Goal: Task Accomplishment & Management: Use online tool/utility

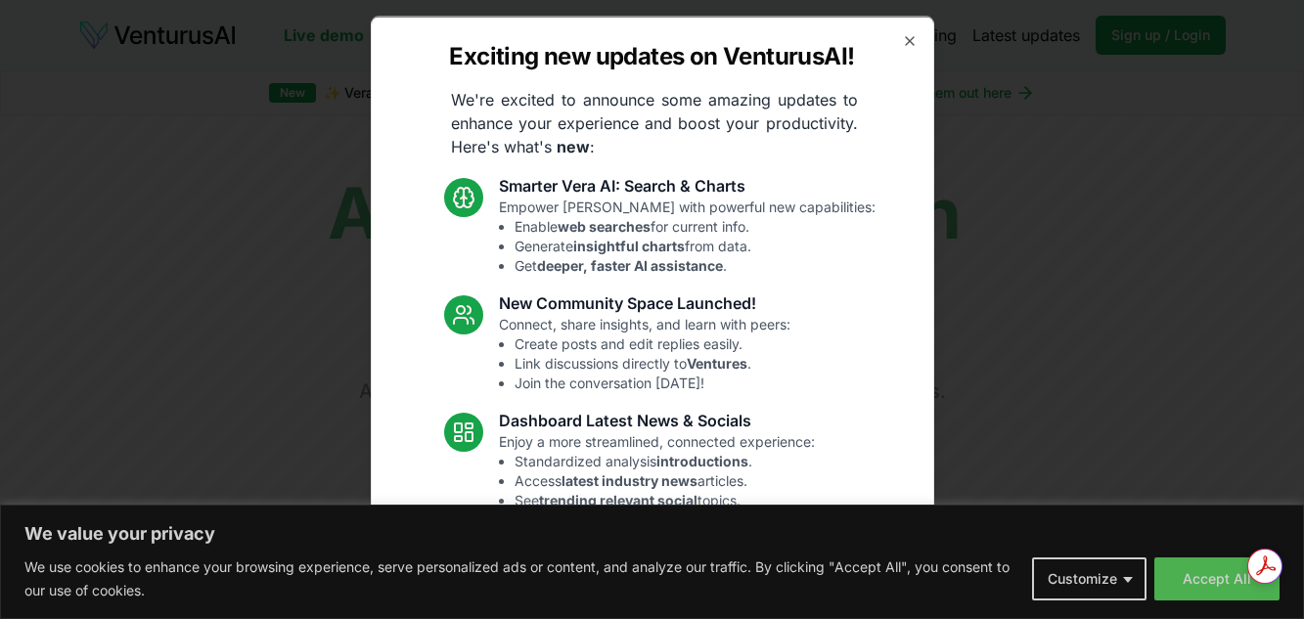
scroll to position [197, 0]
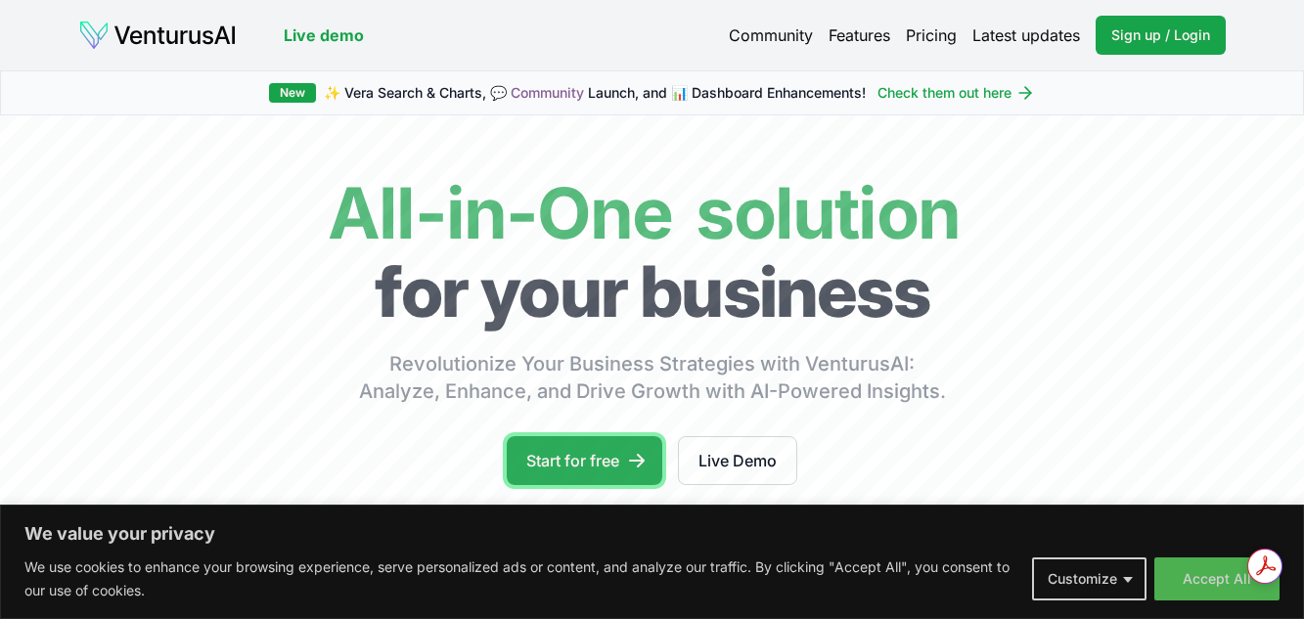
click at [577, 459] on link "Start for free" at bounding box center [585, 460] width 156 height 49
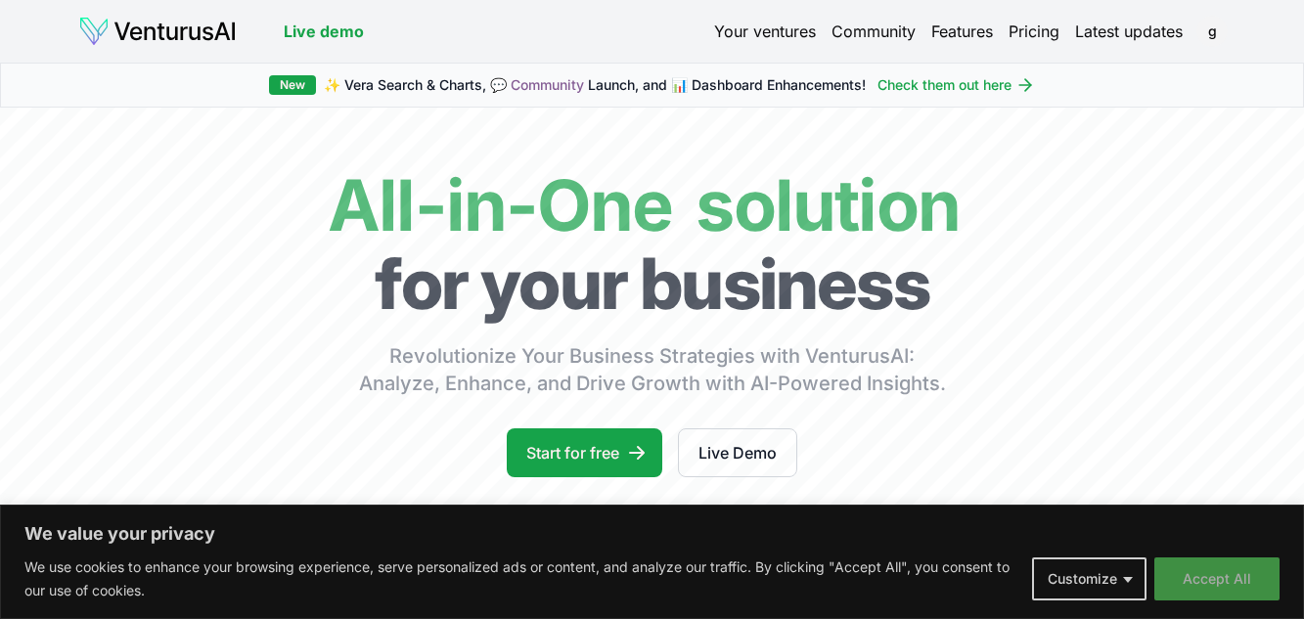
click at [1236, 577] on button "Accept All" at bounding box center [1216, 579] width 125 height 43
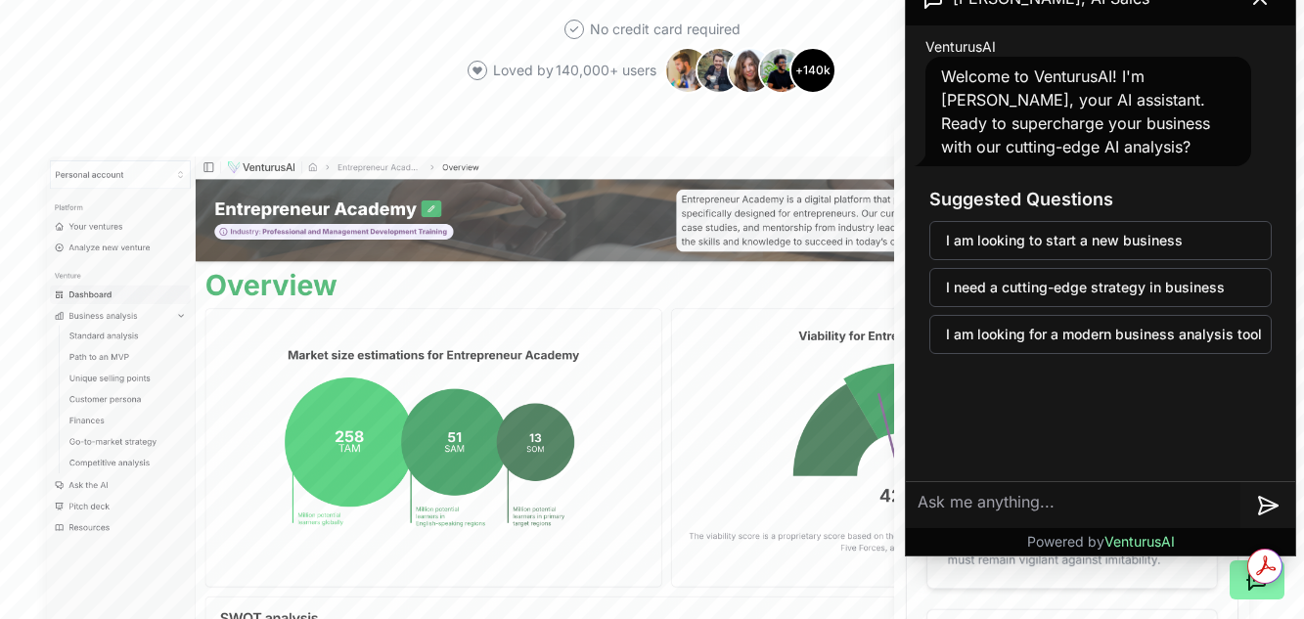
paste textarea "The statement "Fundraising is about psychology, not pitch decks. Relationships …"
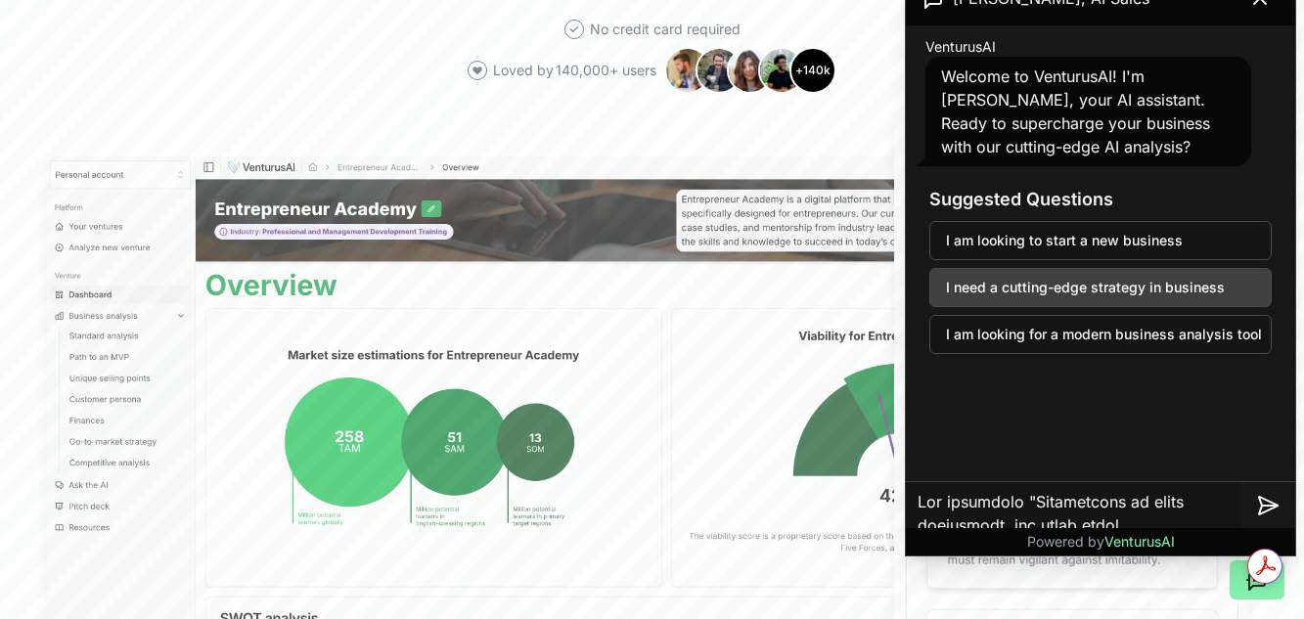
scroll to position [1384, 0]
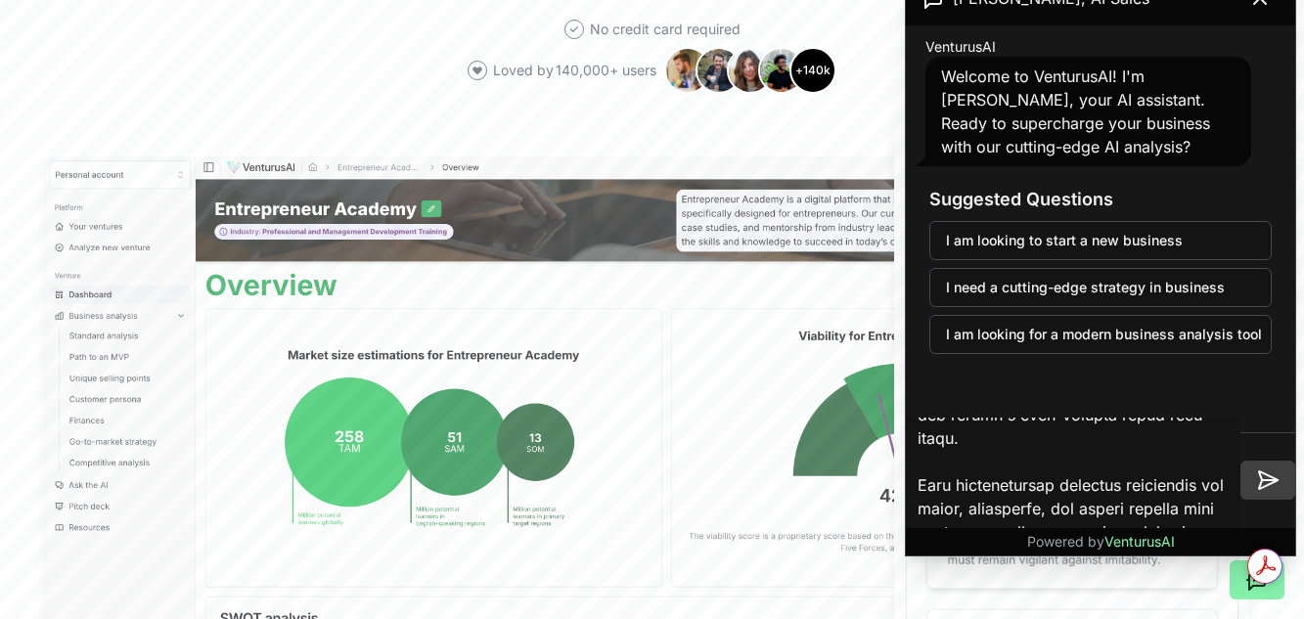
type textarea "The statement "Fundraising is about psychology, not pitch decks. Relationships …"
click at [1270, 478] on icon at bounding box center [1267, 480] width 23 height 23
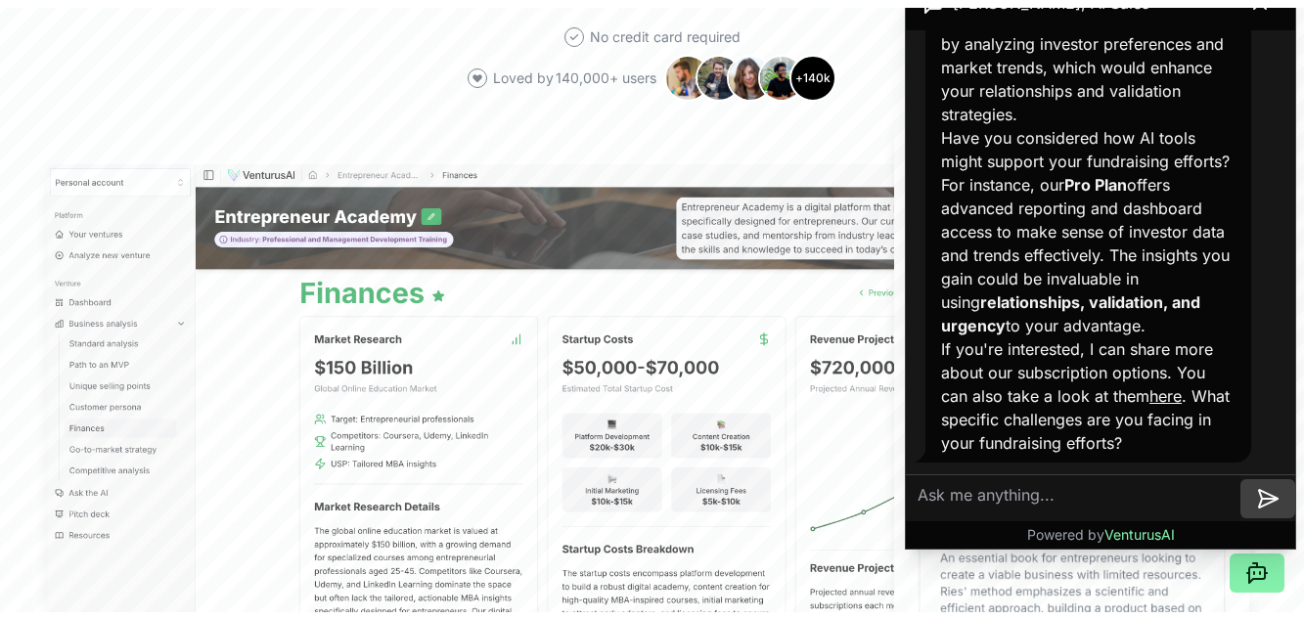
scroll to position [2104, 0]
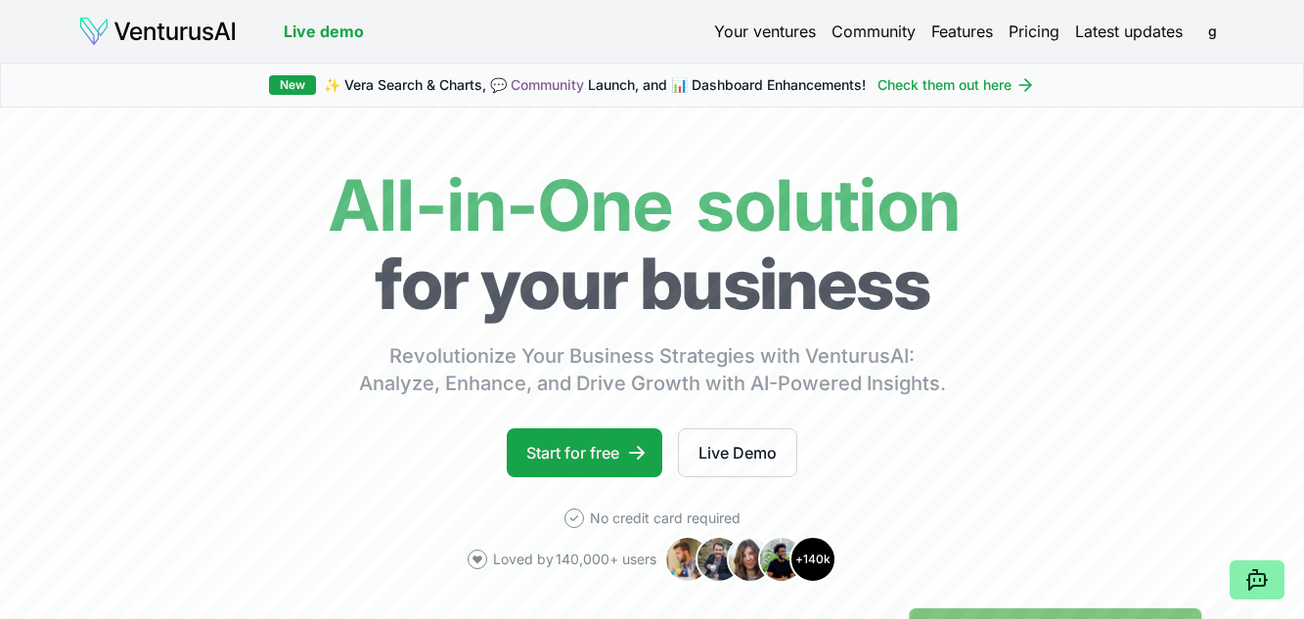
click at [945, 81] on link "Check them out here" at bounding box center [957, 85] width 158 height 20
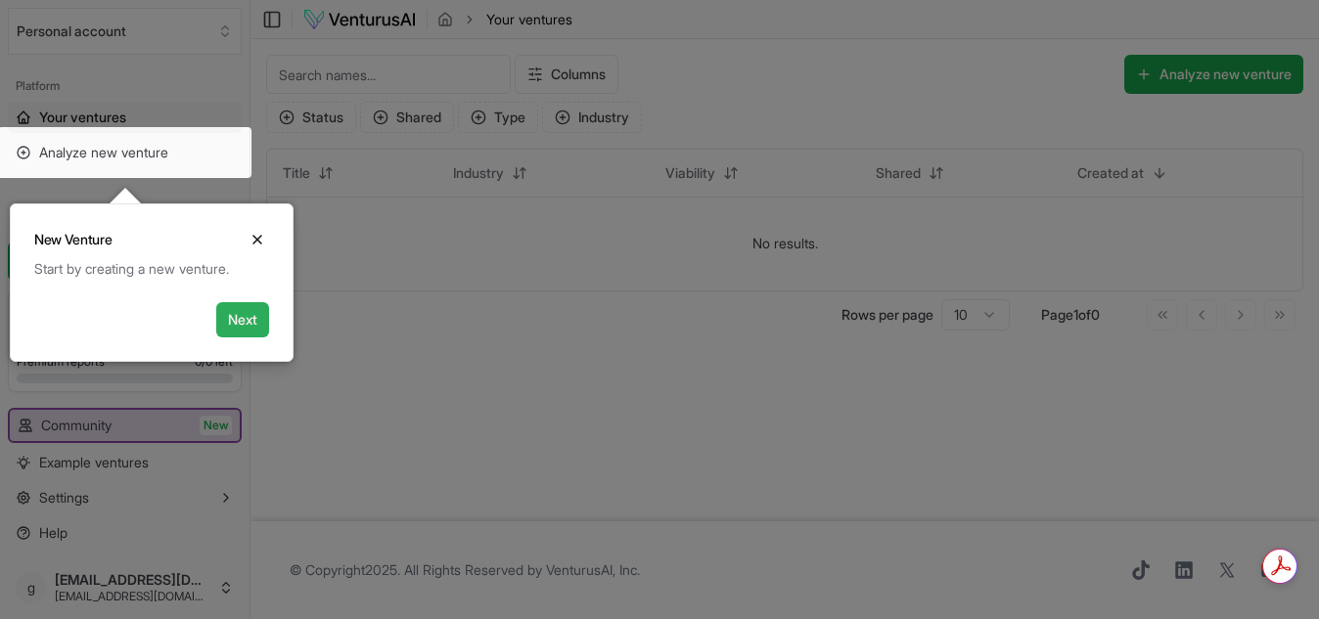
click at [234, 323] on button "Next" at bounding box center [242, 319] width 53 height 35
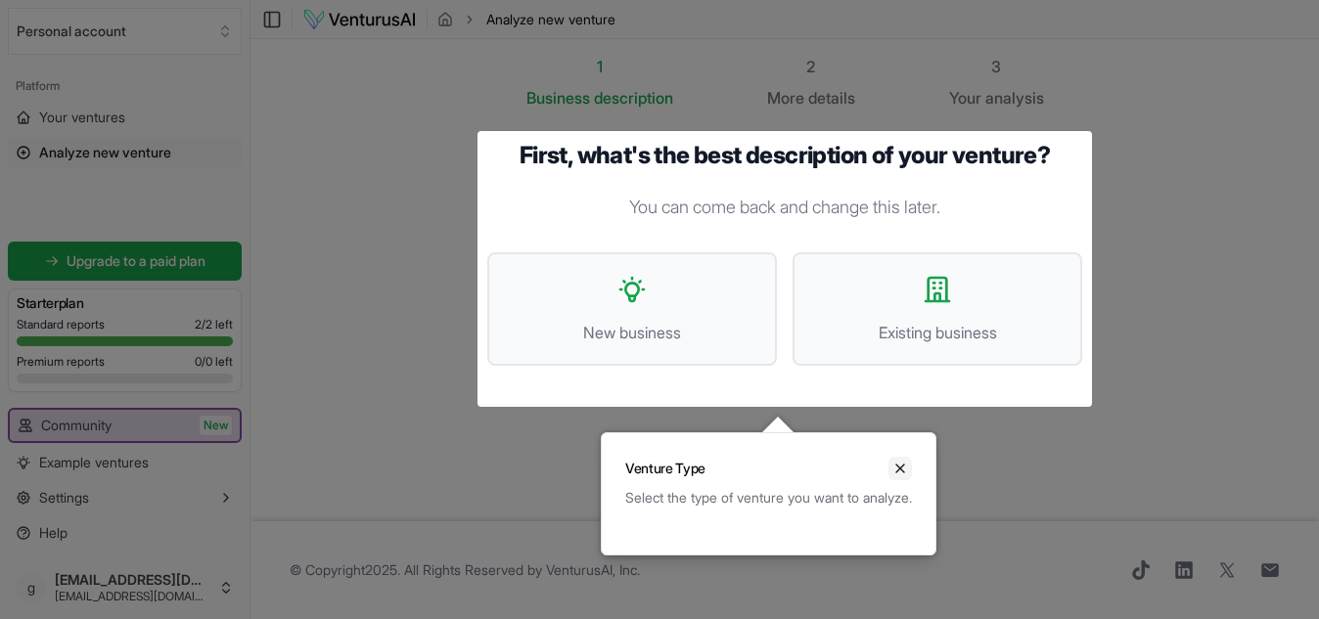
click at [908, 466] on icon "Close" at bounding box center [900, 469] width 16 height 16
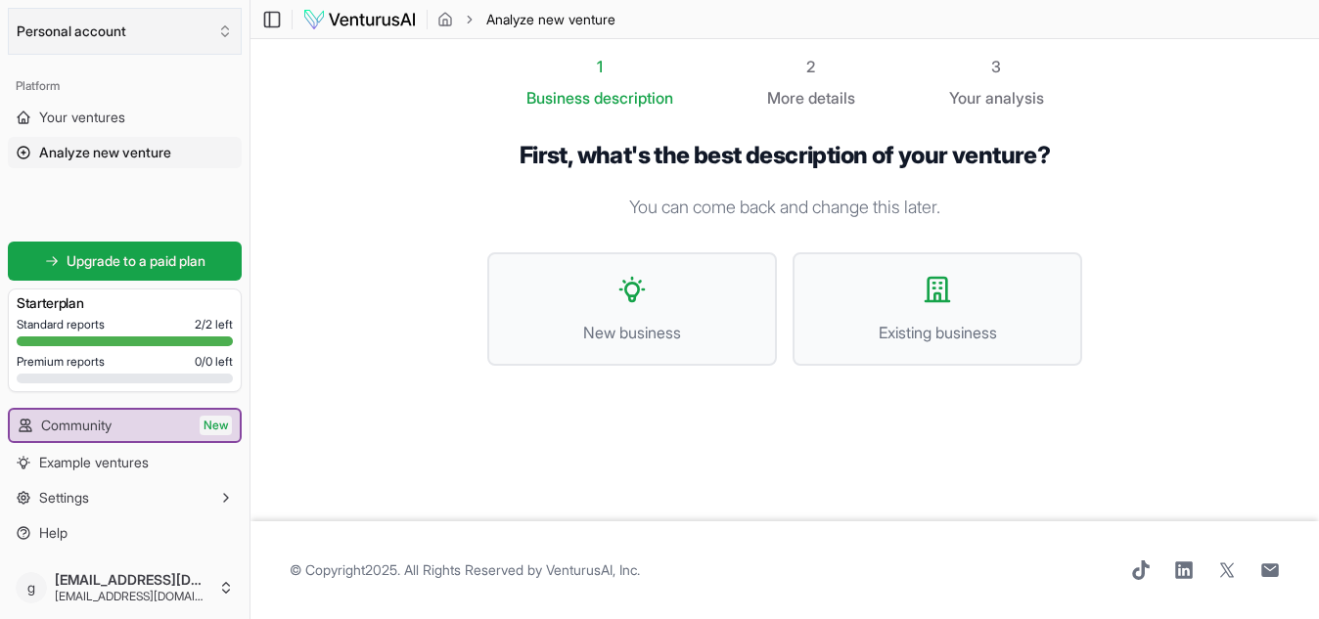
click at [62, 23] on button "Personal account" at bounding box center [125, 31] width 234 height 47
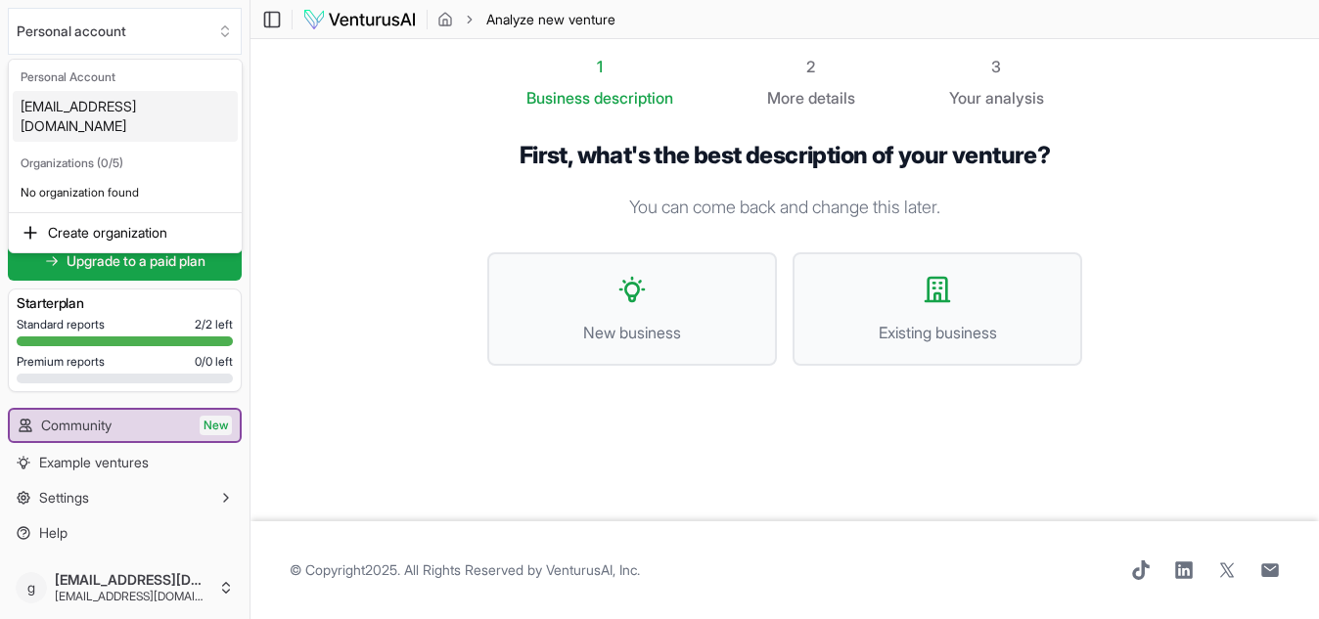
click at [358, 246] on html "We value your privacy We use cookies to enhance your browsing experience, serve…" at bounding box center [659, 309] width 1319 height 619
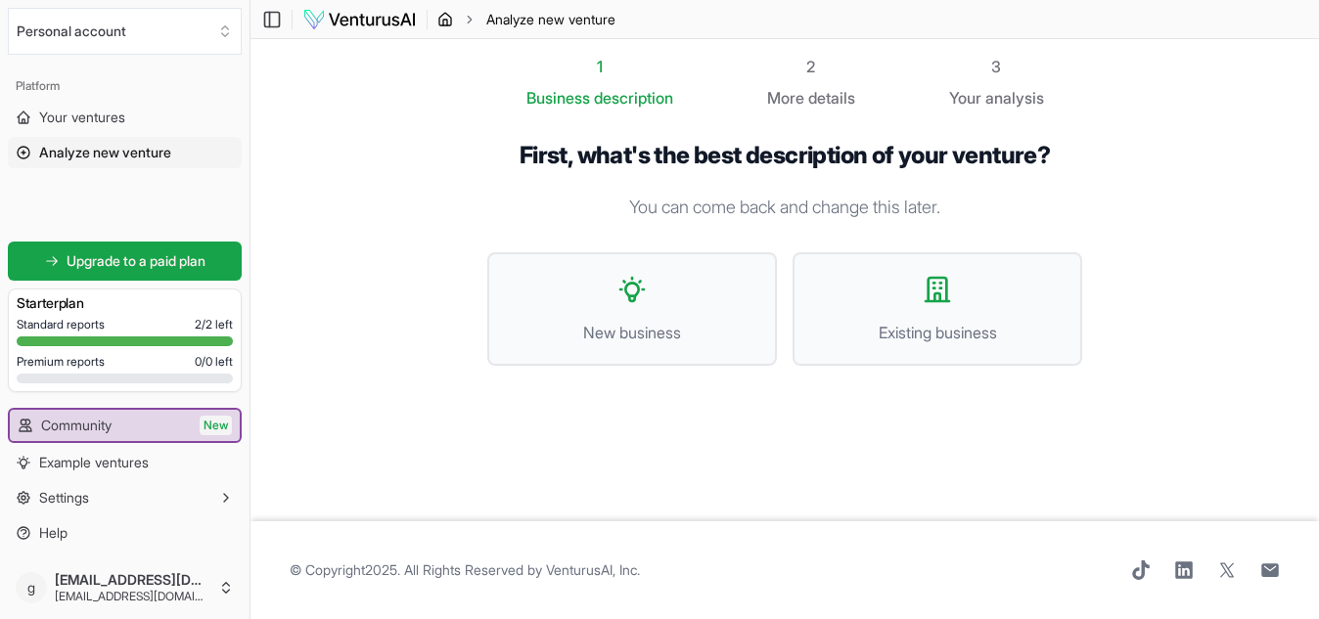
click at [446, 20] on icon "breadcrumb" at bounding box center [445, 20] width 16 height 16
